Goal: Transaction & Acquisition: Purchase product/service

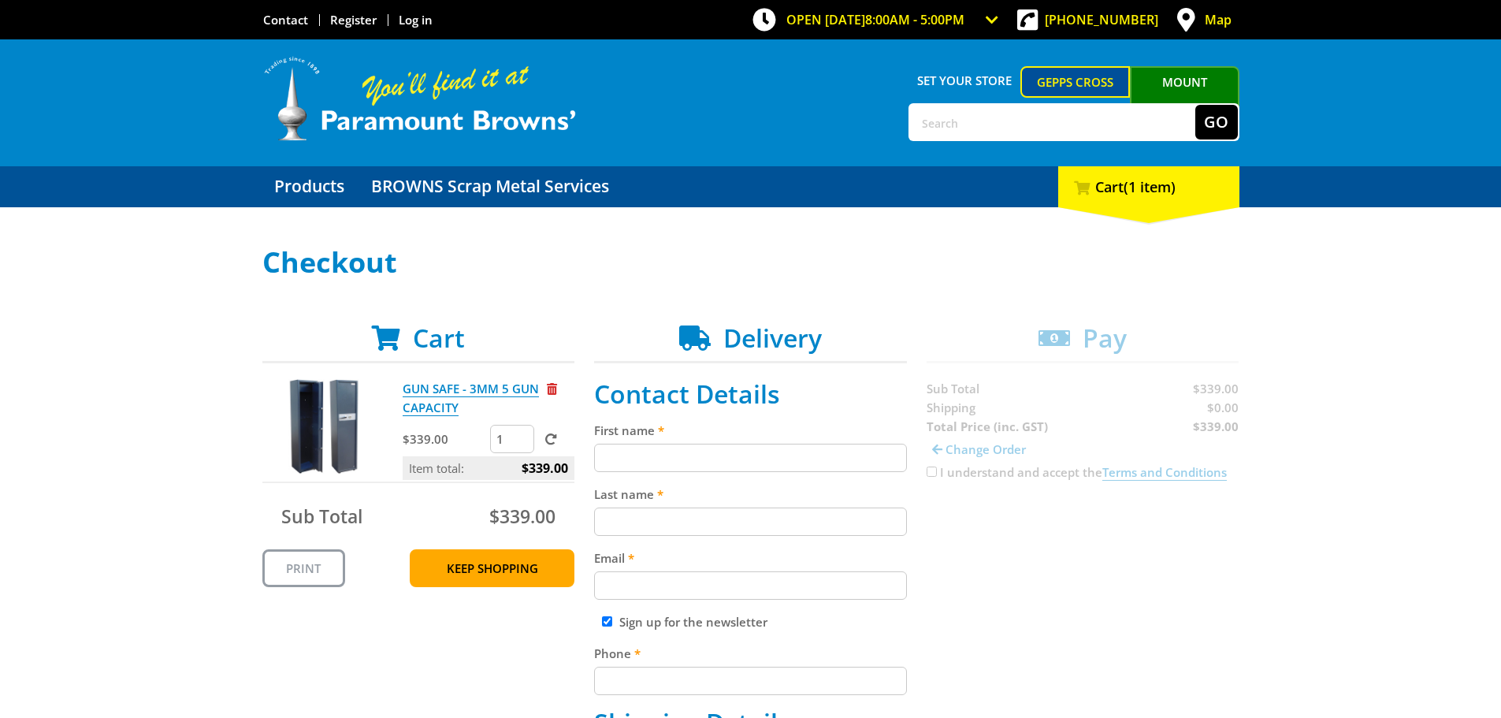
click at [743, 460] on input "First name" at bounding box center [750, 458] width 313 height 28
type input "Jacqueline"
type input "Nyangena"
click at [719, 587] on input "Email" at bounding box center [750, 585] width 313 height 28
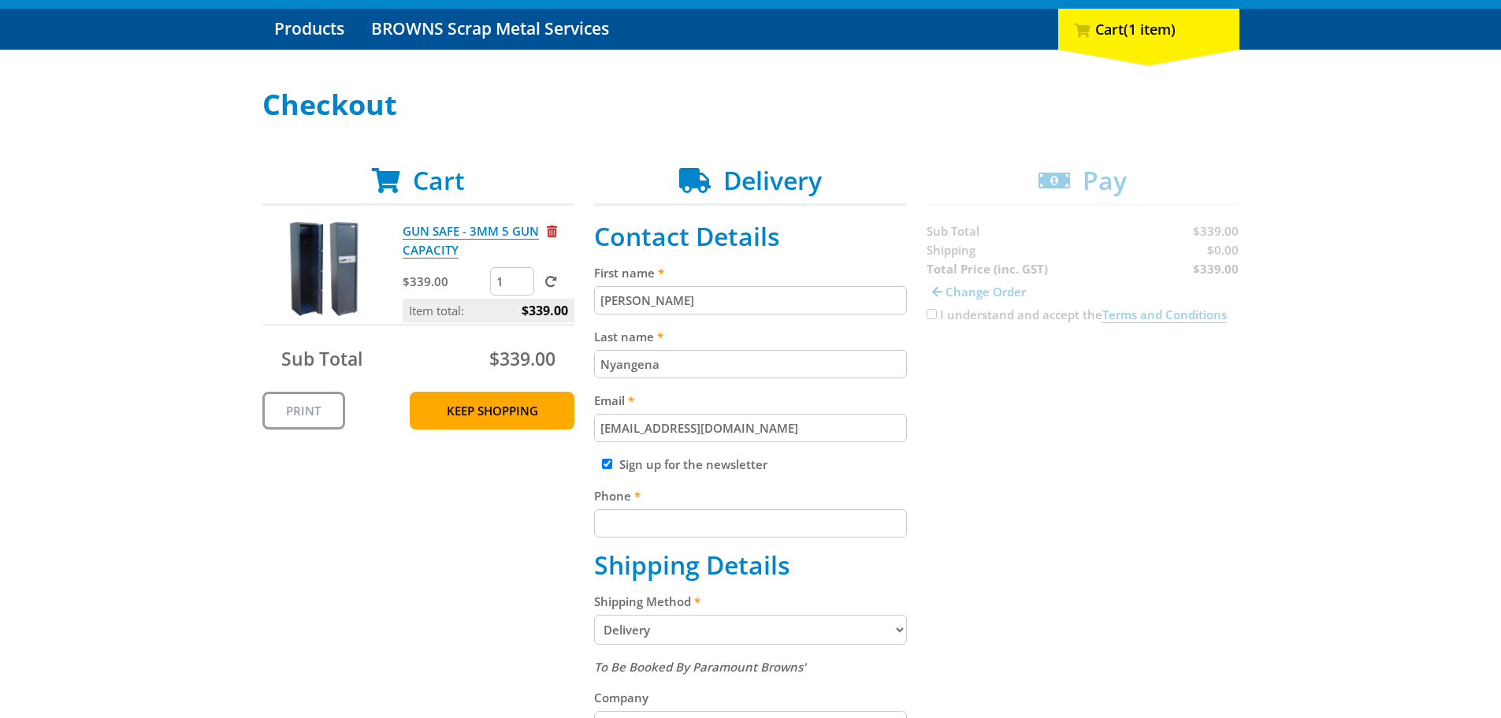
type input "programmanager@transformndissupport.com.au"
click at [668, 466] on label "Sign up for the newsletter" at bounding box center [693, 464] width 148 height 16
click at [612, 466] on input "Sign up for the newsletter" at bounding box center [607, 464] width 10 height 10
checkbox input "false"
click at [671, 524] on input "Phone" at bounding box center [750, 523] width 313 height 28
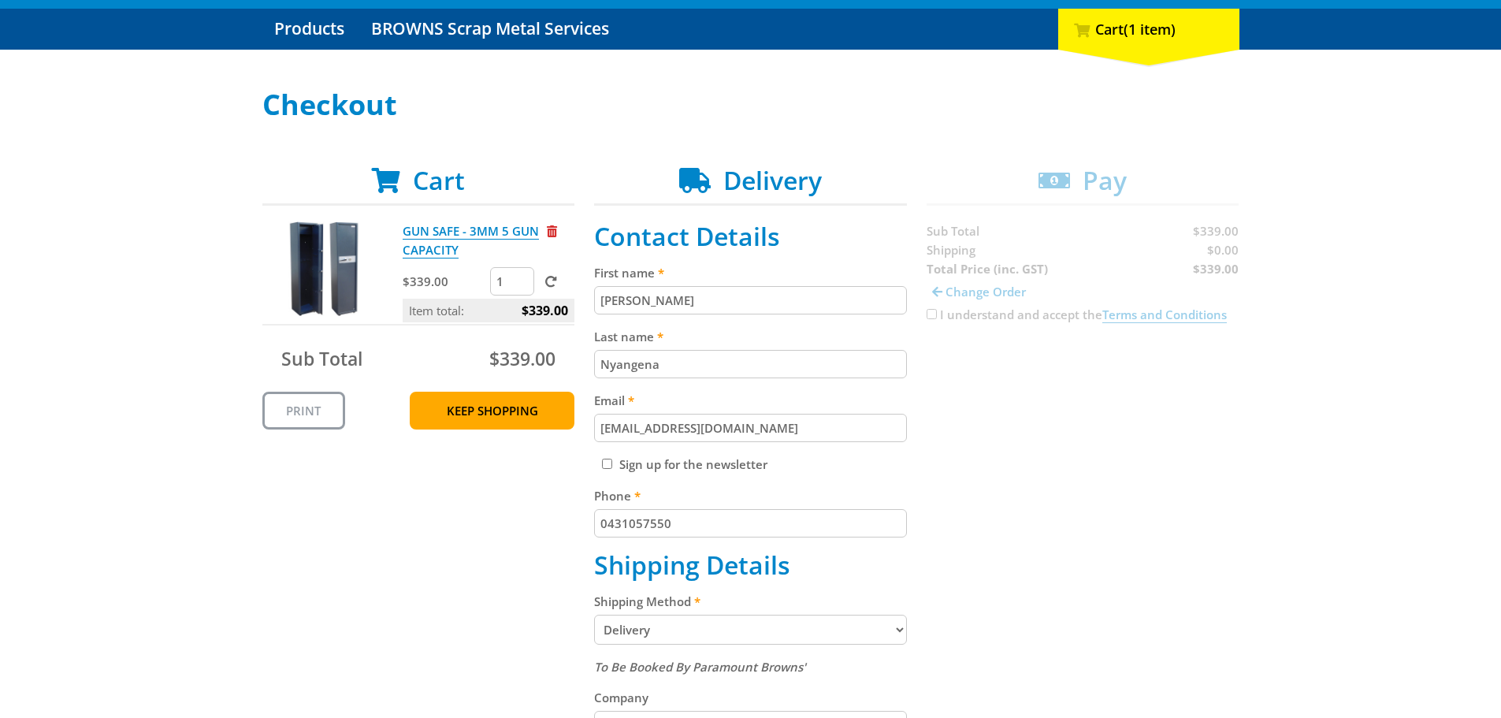
type input "0431057550"
click at [686, 645] on fieldset "Contact Details First name Jacqueline Last name Nyangena Email programmanager@t…" at bounding box center [750, 669] width 313 height 897
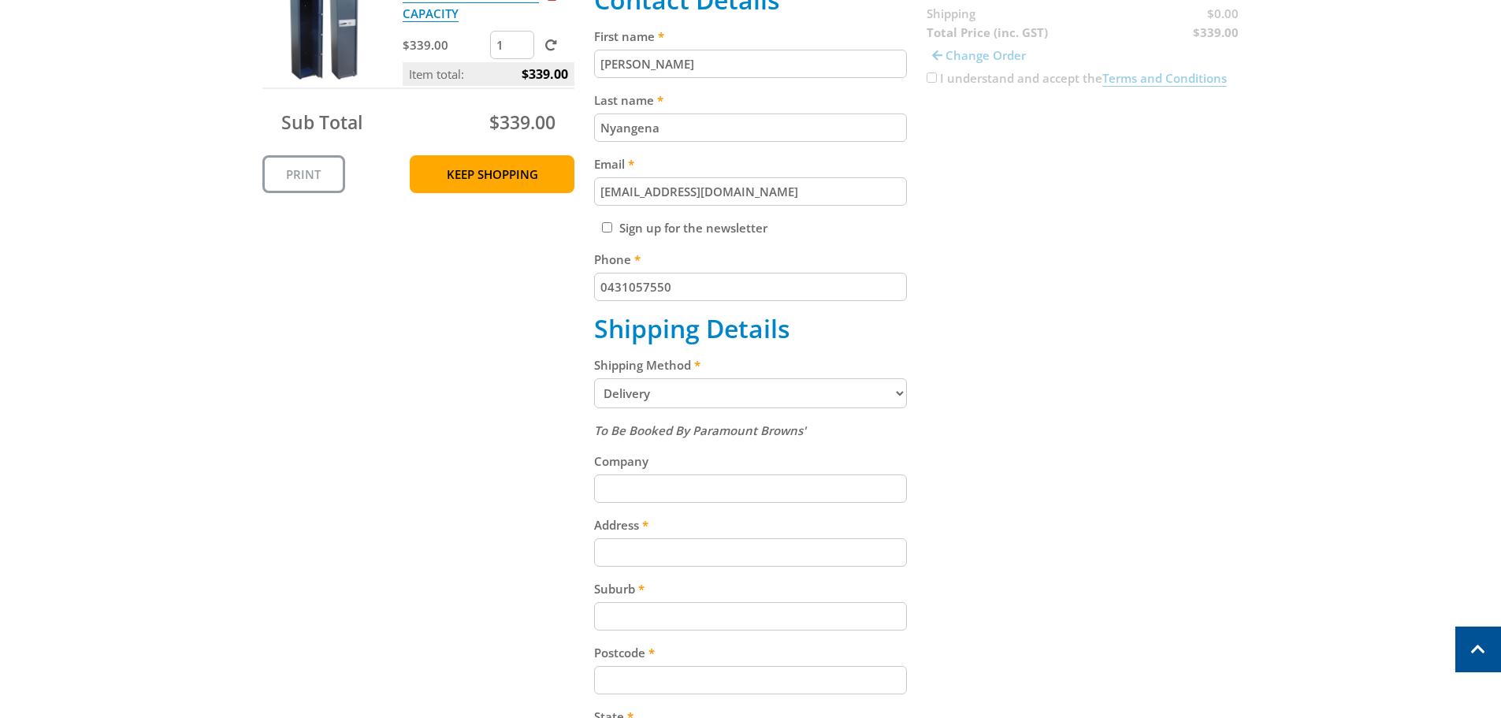
click at [692, 391] on select "Pickup from Gepps Cross Delivery" at bounding box center [750, 393] width 313 height 30
click at [665, 496] on input "Company" at bounding box center [750, 488] width 313 height 28
click at [636, 566] on input "Address" at bounding box center [750, 552] width 313 height 28
type input "6 Kyeema Avenue"
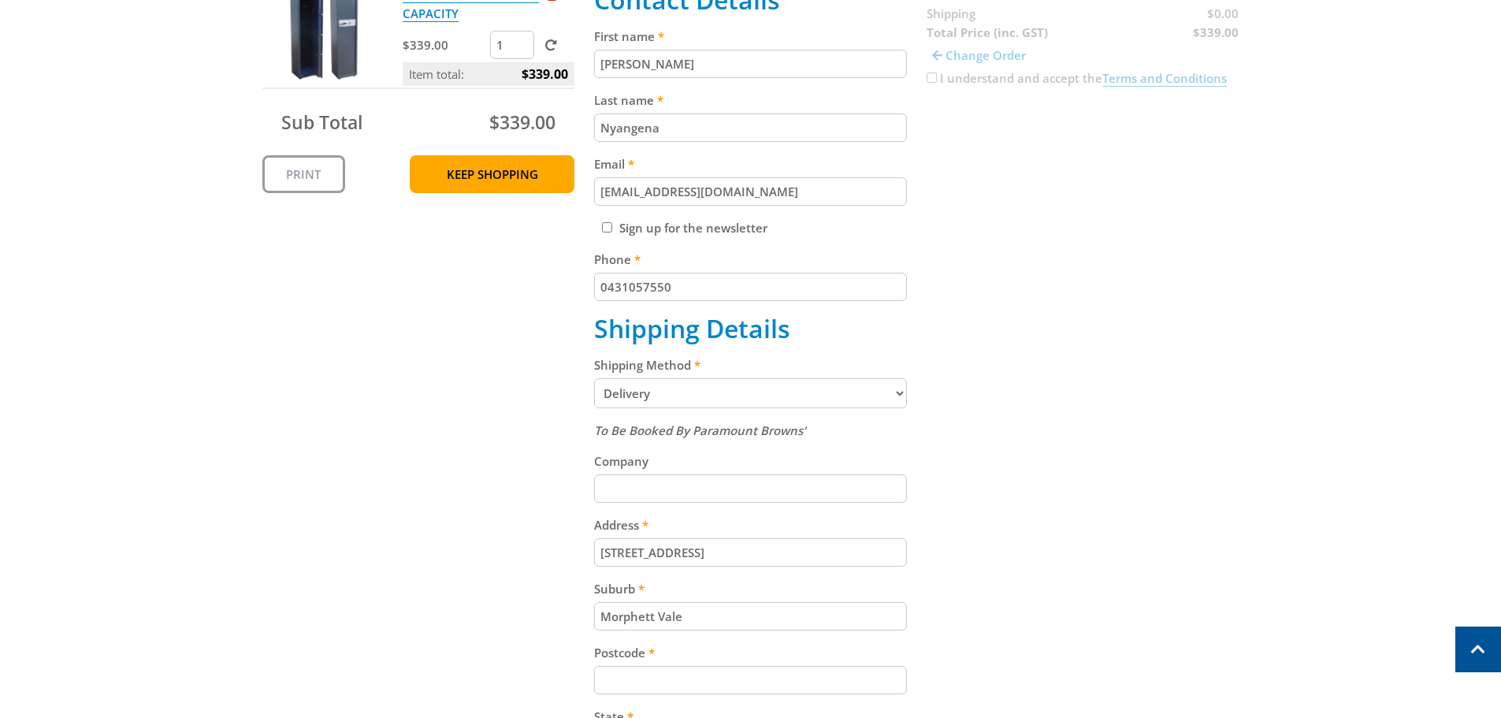
type input "Morphett Vale"
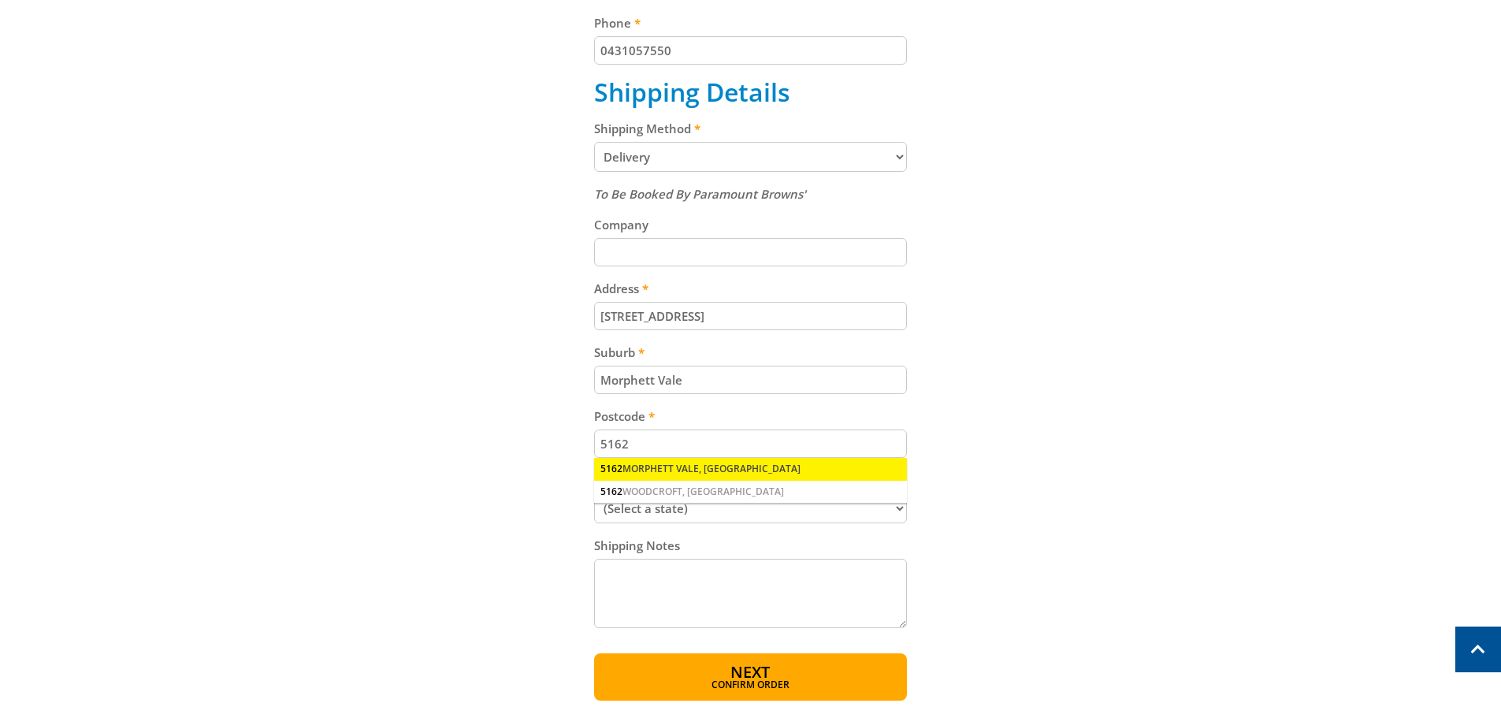
type input "5162"
click at [659, 473] on div "5162 MORPHETT VALE, SA" at bounding box center [750, 469] width 313 height 22
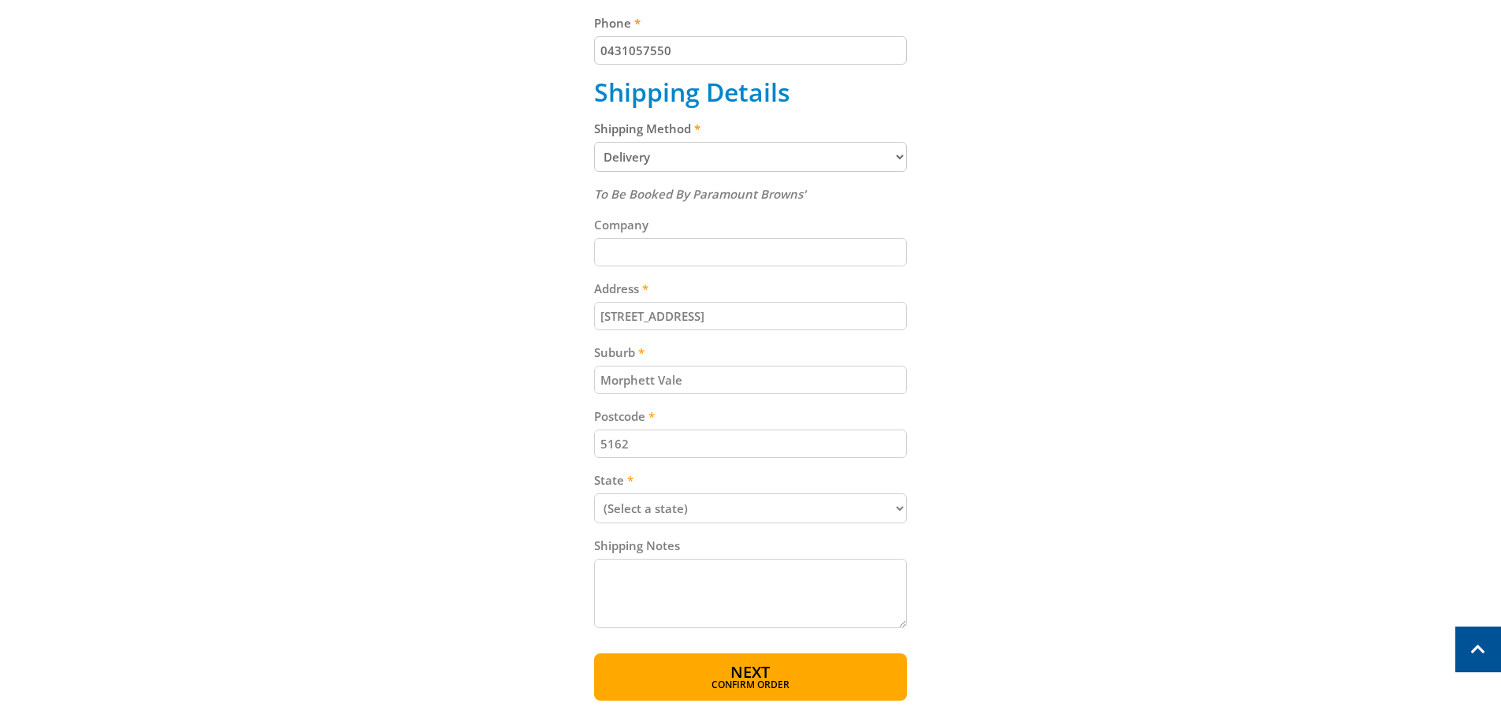
click at [660, 511] on select "(Select a state) South Australia Victoria New South Wales Queensland Western Au…" at bounding box center [750, 508] width 313 height 30
select select "SA"
click at [594, 493] on select "(Select a state) South Australia Victoria New South Wales Queensland Western Au…" at bounding box center [750, 508] width 313 height 30
click at [737, 582] on textarea "Shipping Notes" at bounding box center [750, 593] width 313 height 69
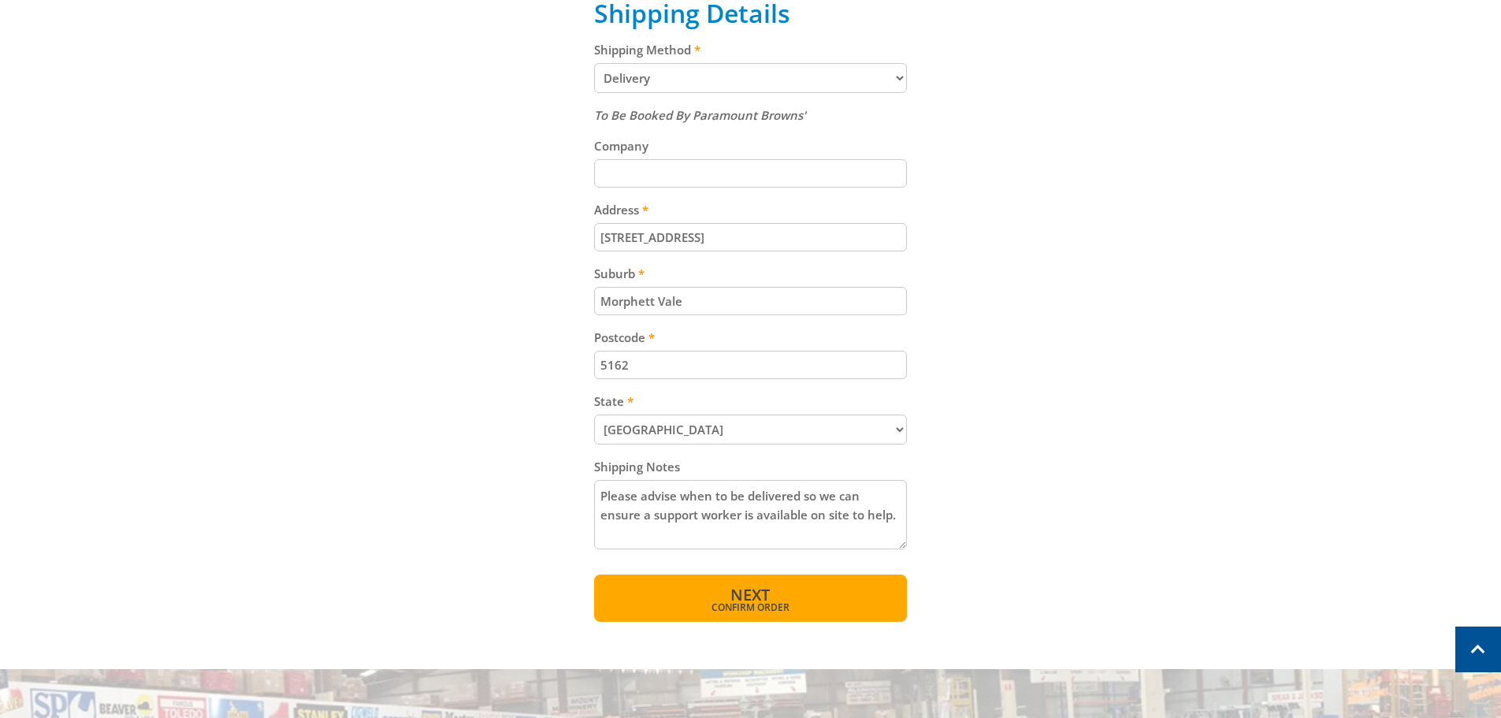
type textarea "Please advise when to be delivered so we can ensure a support worker is availab…"
click at [863, 590] on button "Next Confirm order" at bounding box center [750, 597] width 313 height 47
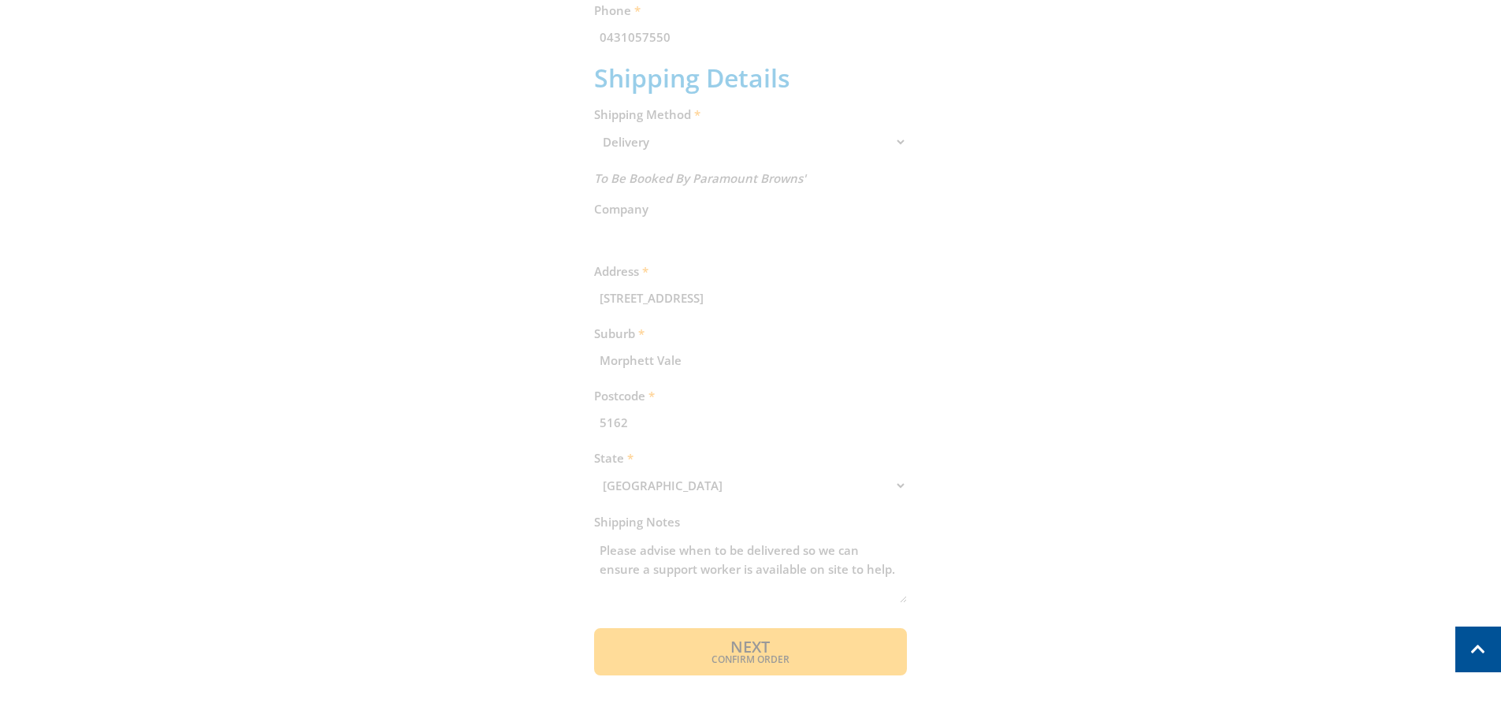
scroll to position [953, 0]
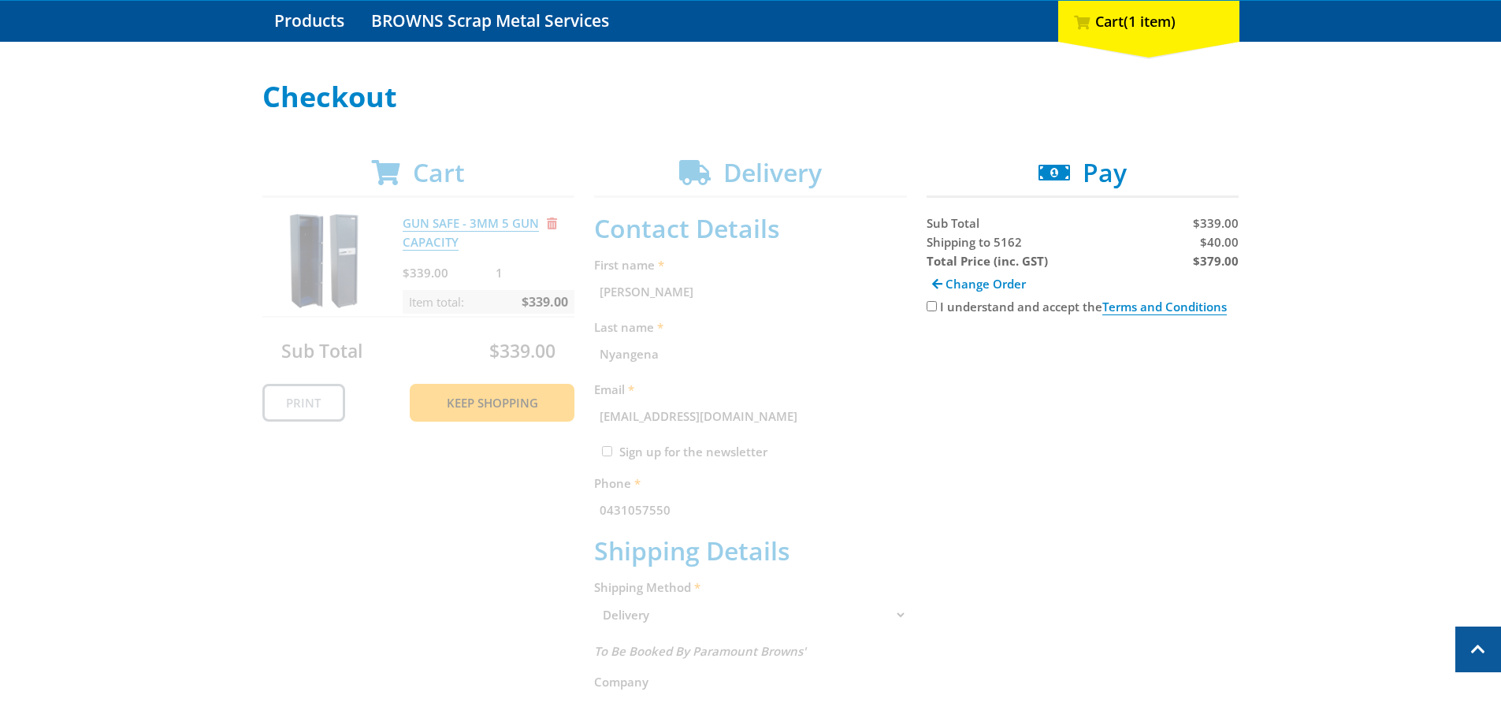
scroll to position [0, 0]
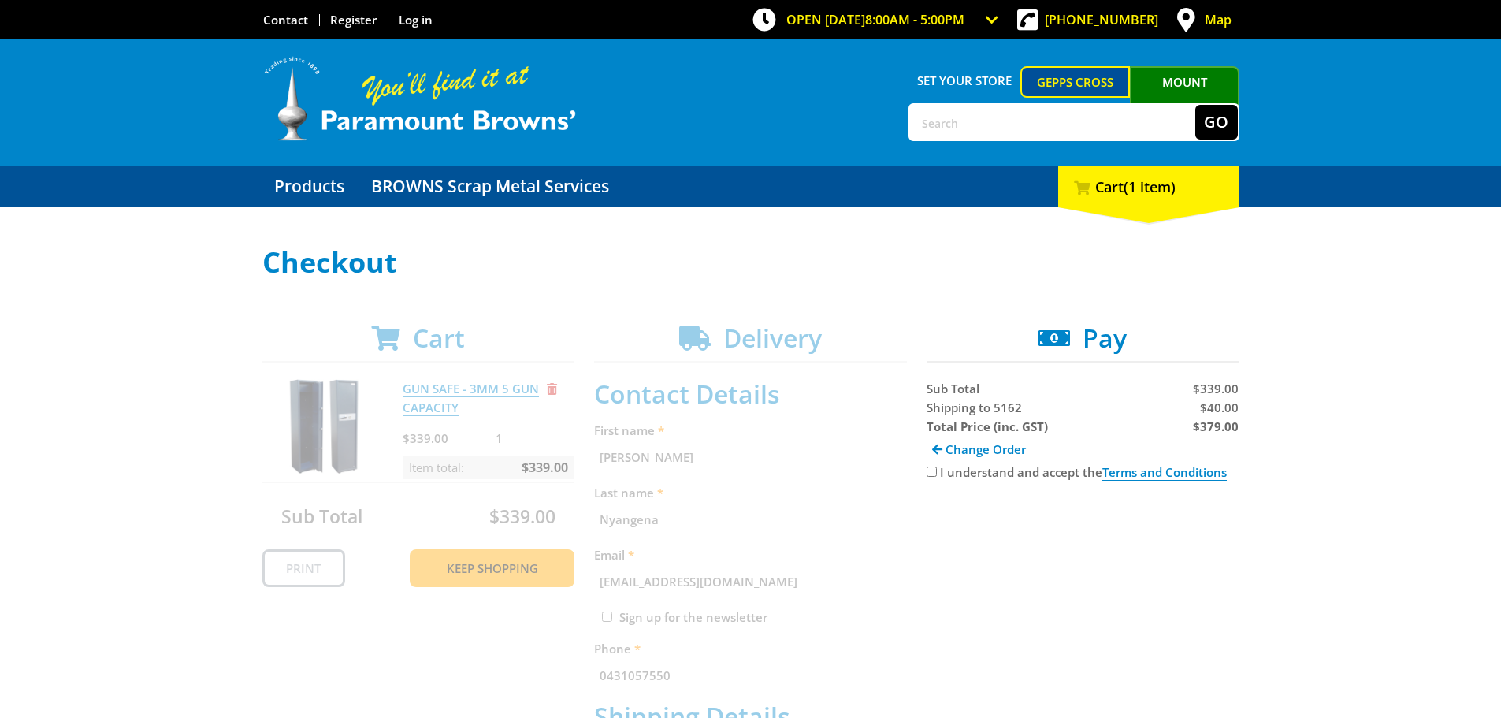
click at [927, 472] on input "I understand and accept the Terms and Conditions" at bounding box center [932, 471] width 10 height 10
checkbox input "true"
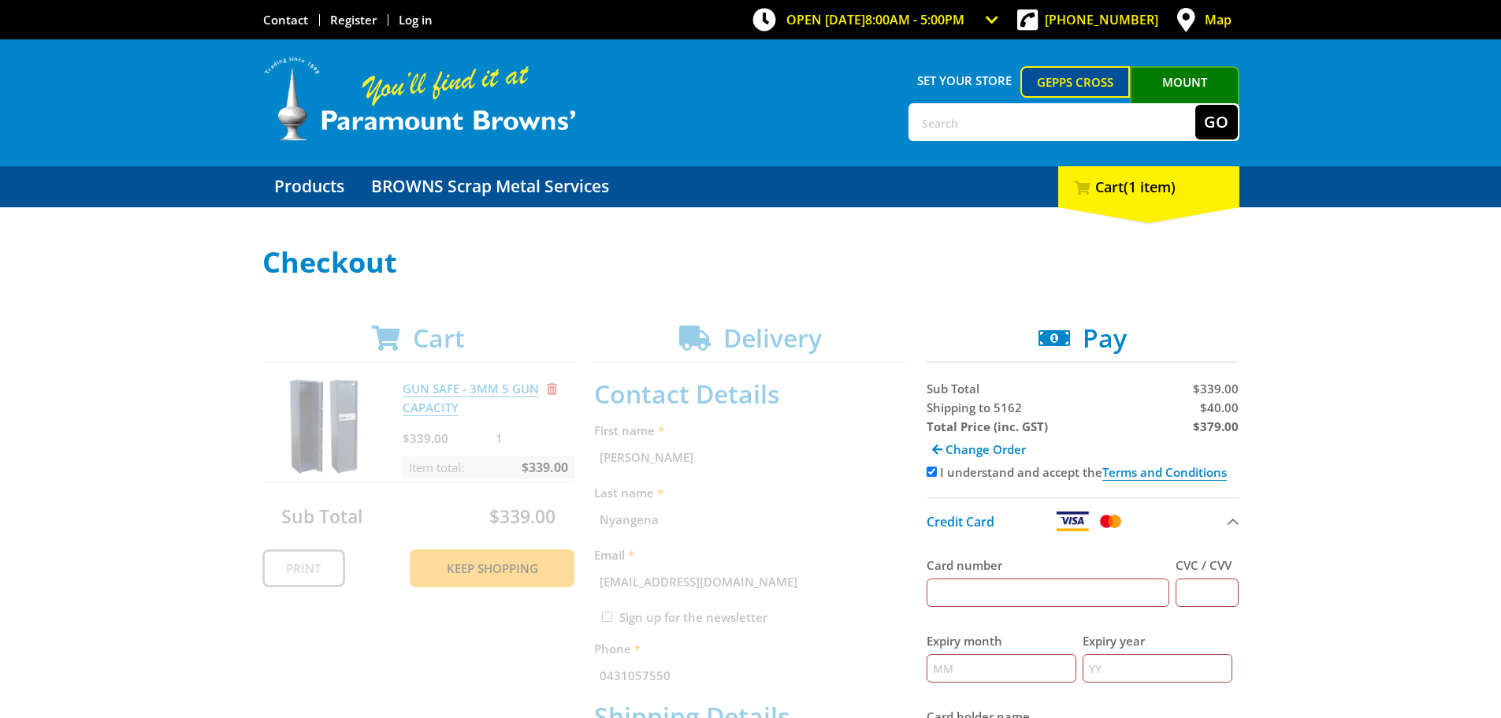
scroll to position [79, 0]
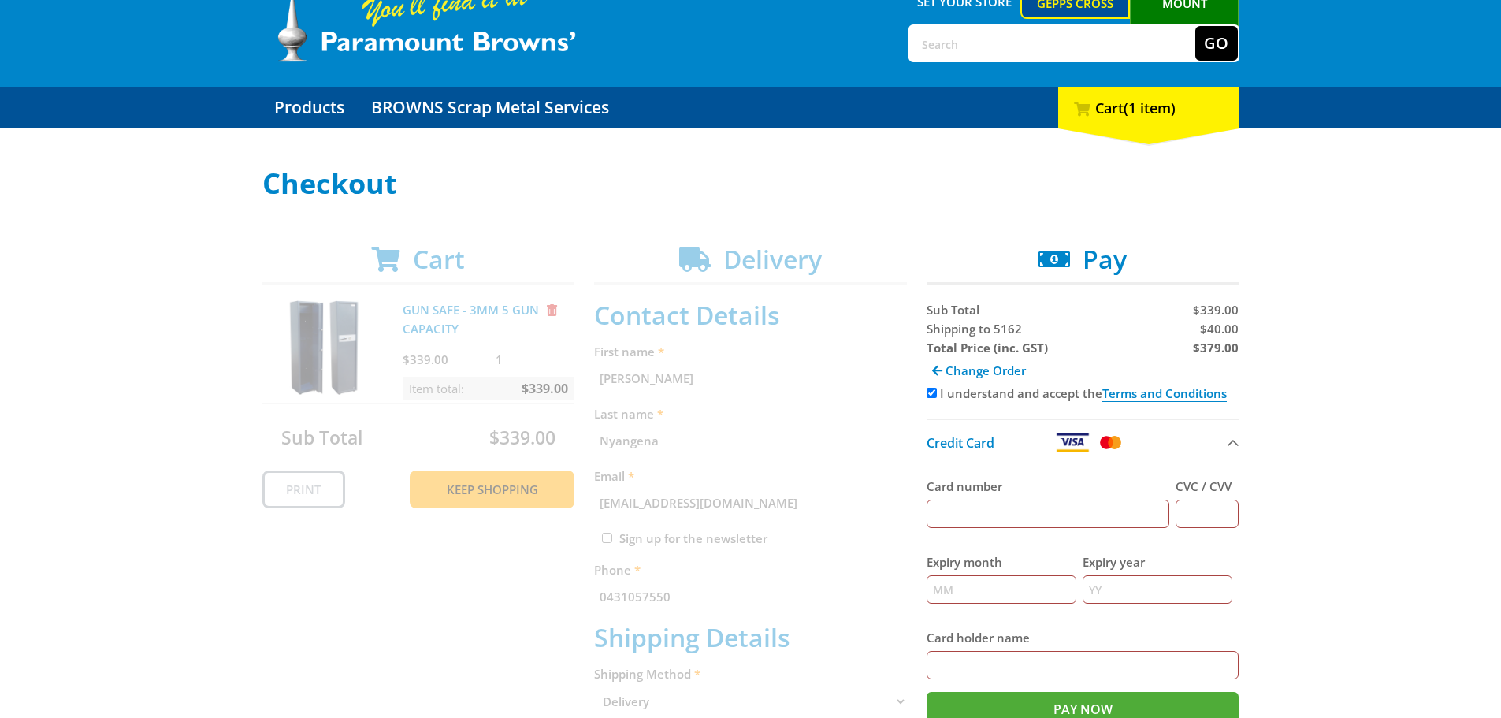
click at [978, 522] on input "Card number" at bounding box center [1048, 513] width 243 height 28
type input "4065875214401068"
click at [1219, 516] on input "CVC / CVV" at bounding box center [1206, 513] width 63 height 28
type input "8"
type input "218"
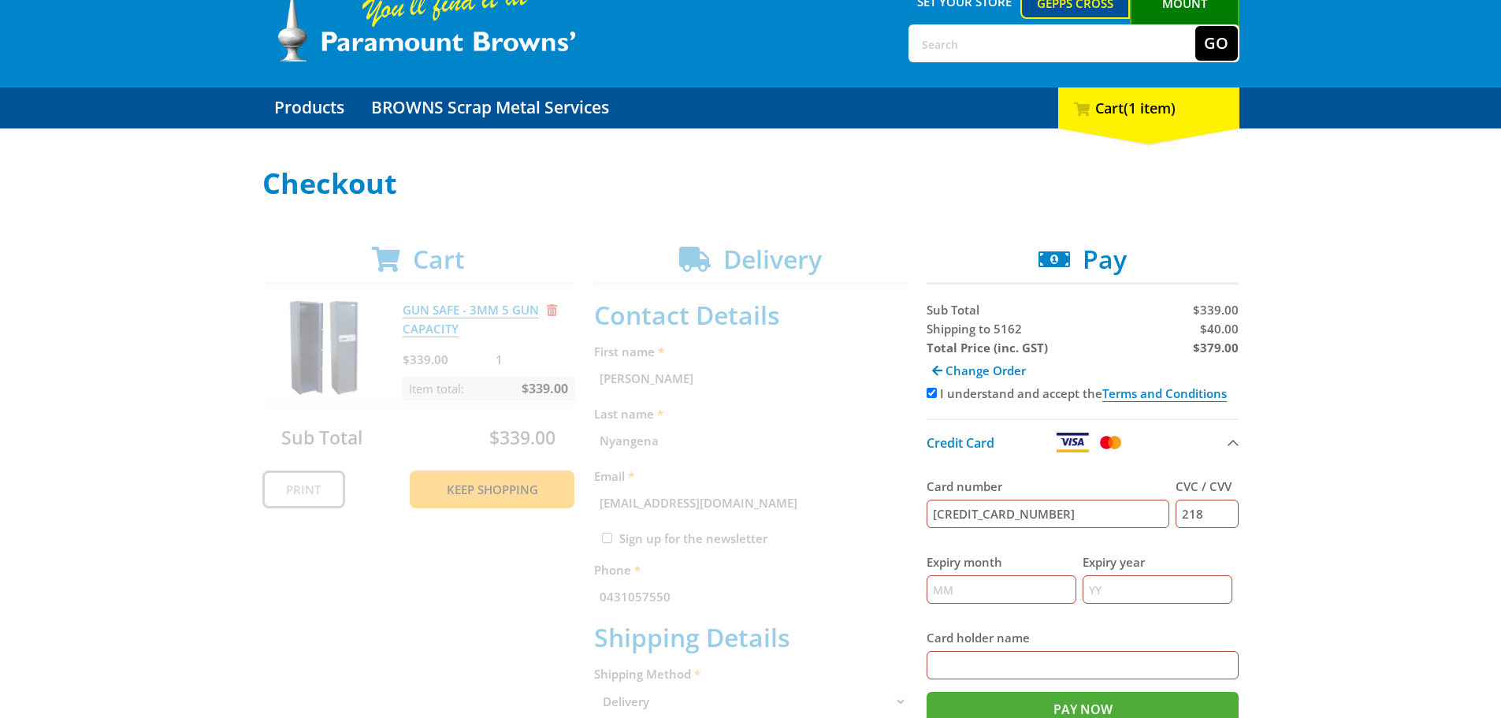
click at [1048, 592] on input "Expiry month" at bounding box center [1002, 589] width 150 height 28
type input "07"
type input "27"
click at [1035, 668] on input "Card holder name" at bounding box center [1083, 665] width 313 height 28
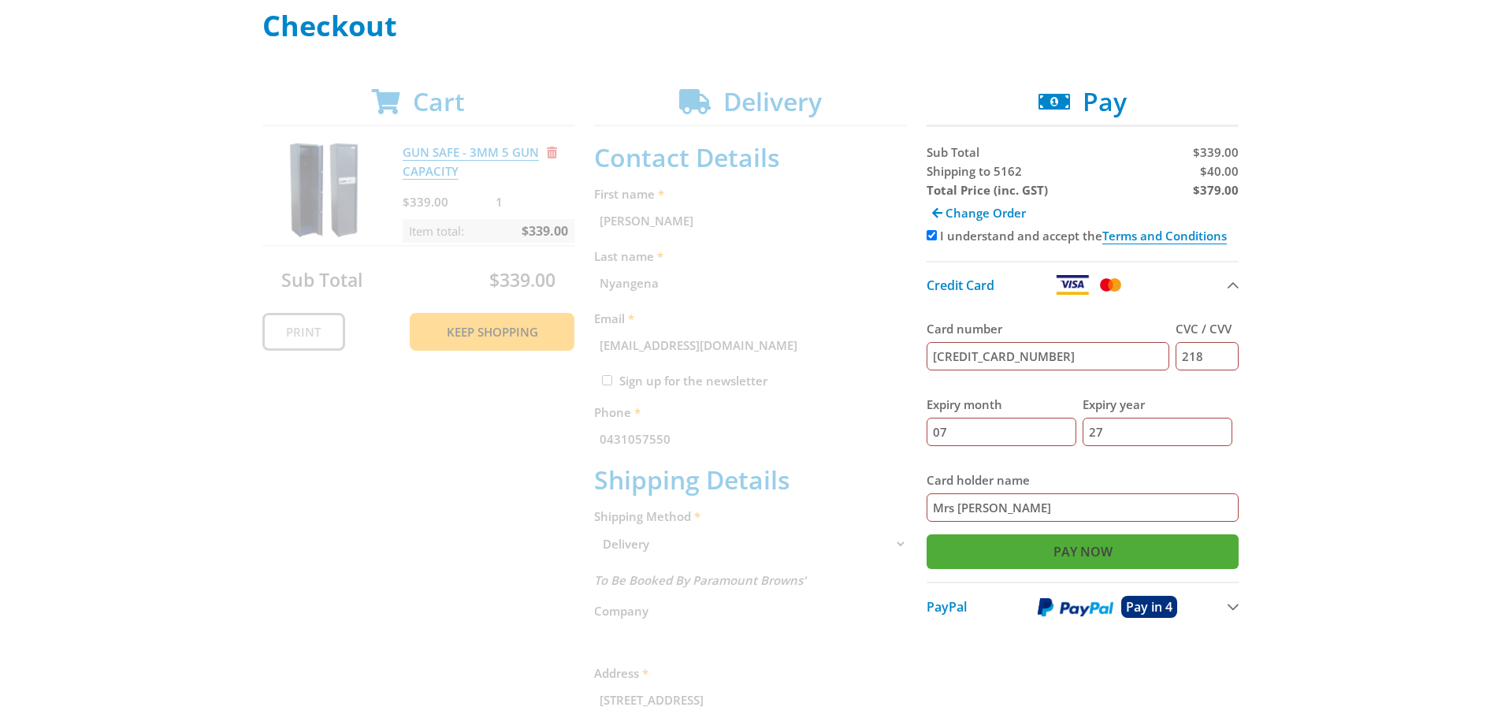
type input "Mrs J Nyangena"
click at [1150, 558] on input "Pay Now" at bounding box center [1083, 551] width 313 height 35
type input "Paying..."
